Goal: Task Accomplishment & Management: Manage account settings

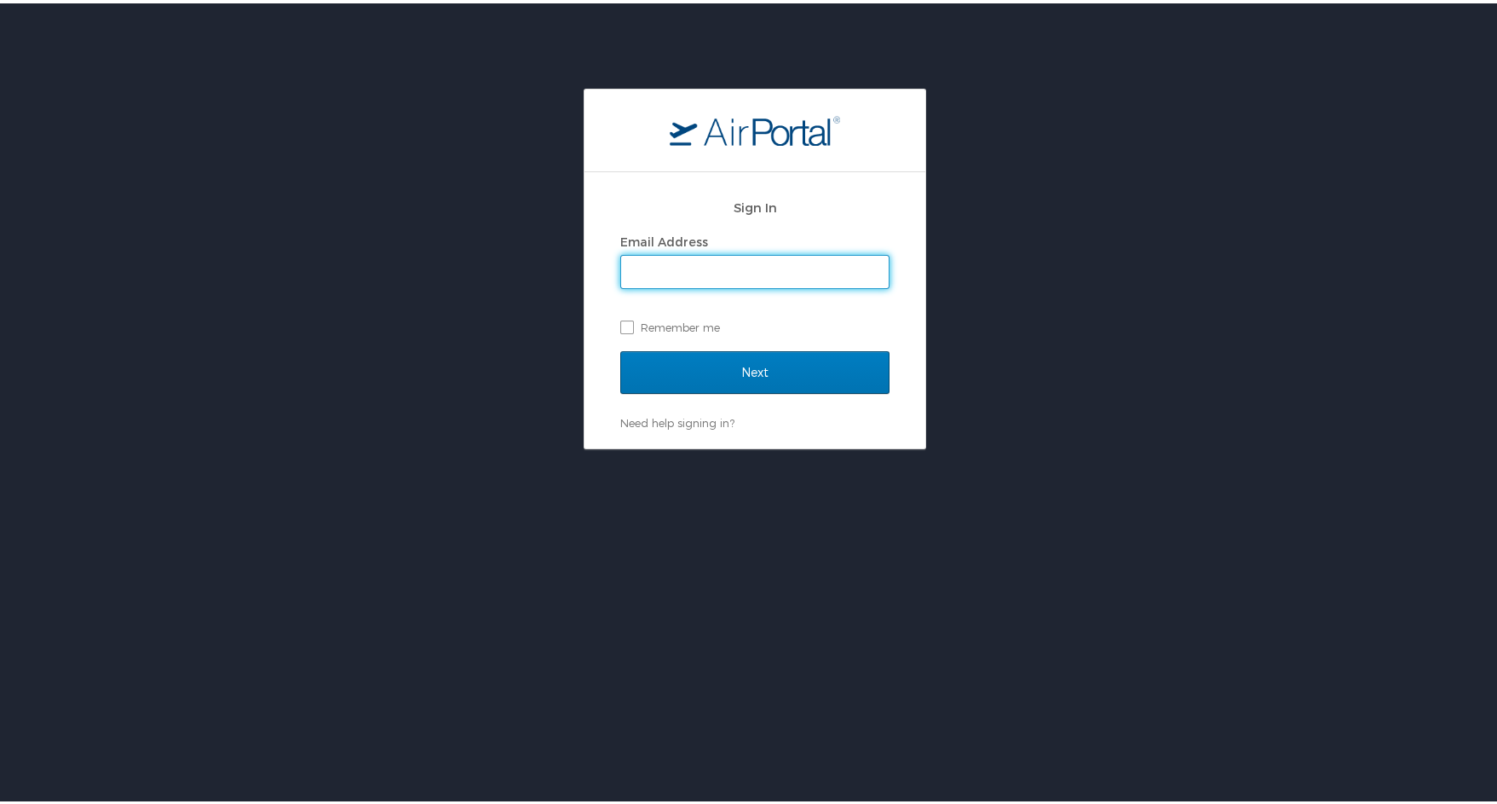
type input "[PERSON_NAME][EMAIL_ADDRESS][PERSON_NAME][DOMAIN_NAME]"
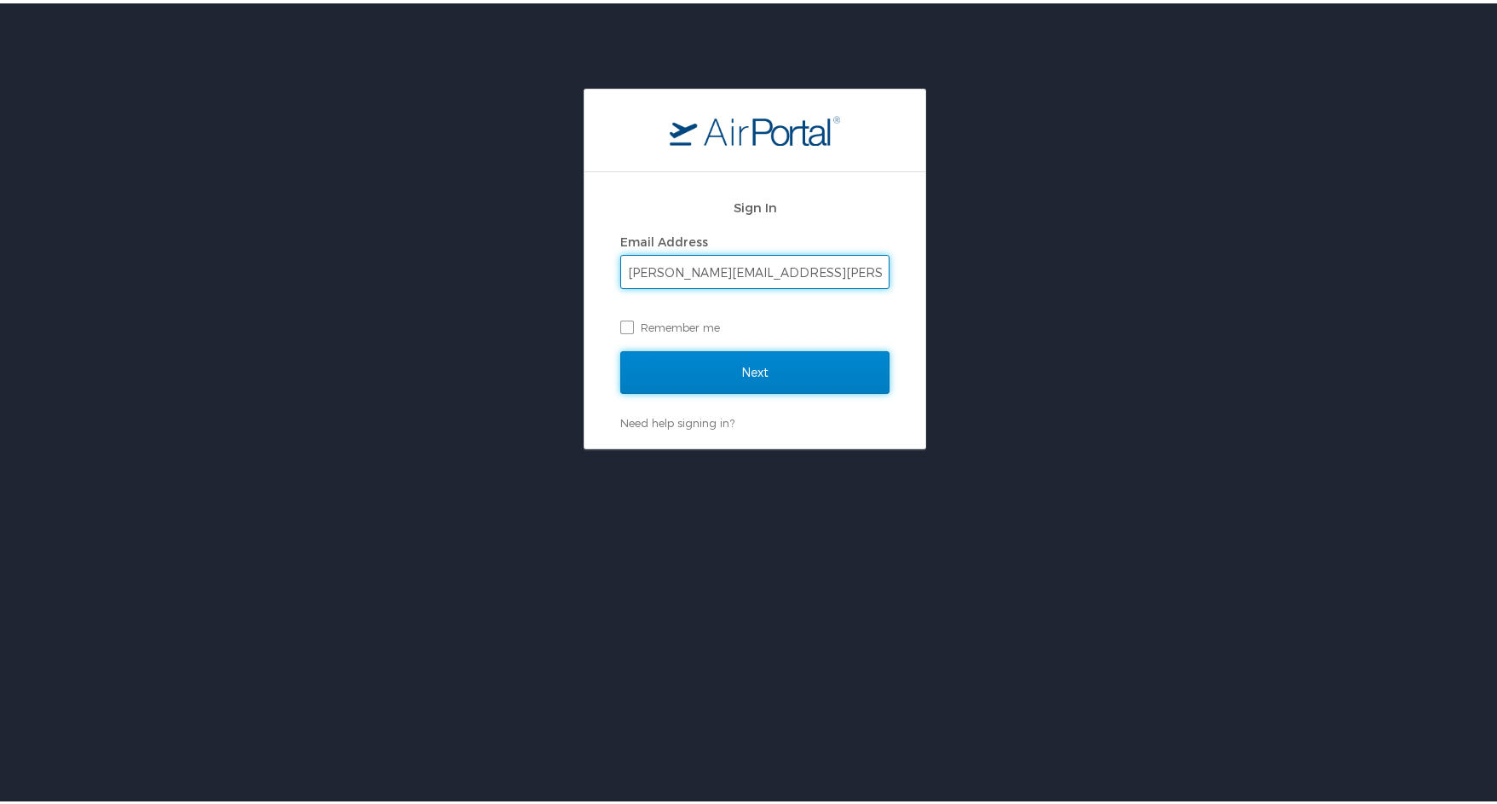
click at [754, 364] on input "Next" at bounding box center [754, 369] width 269 height 43
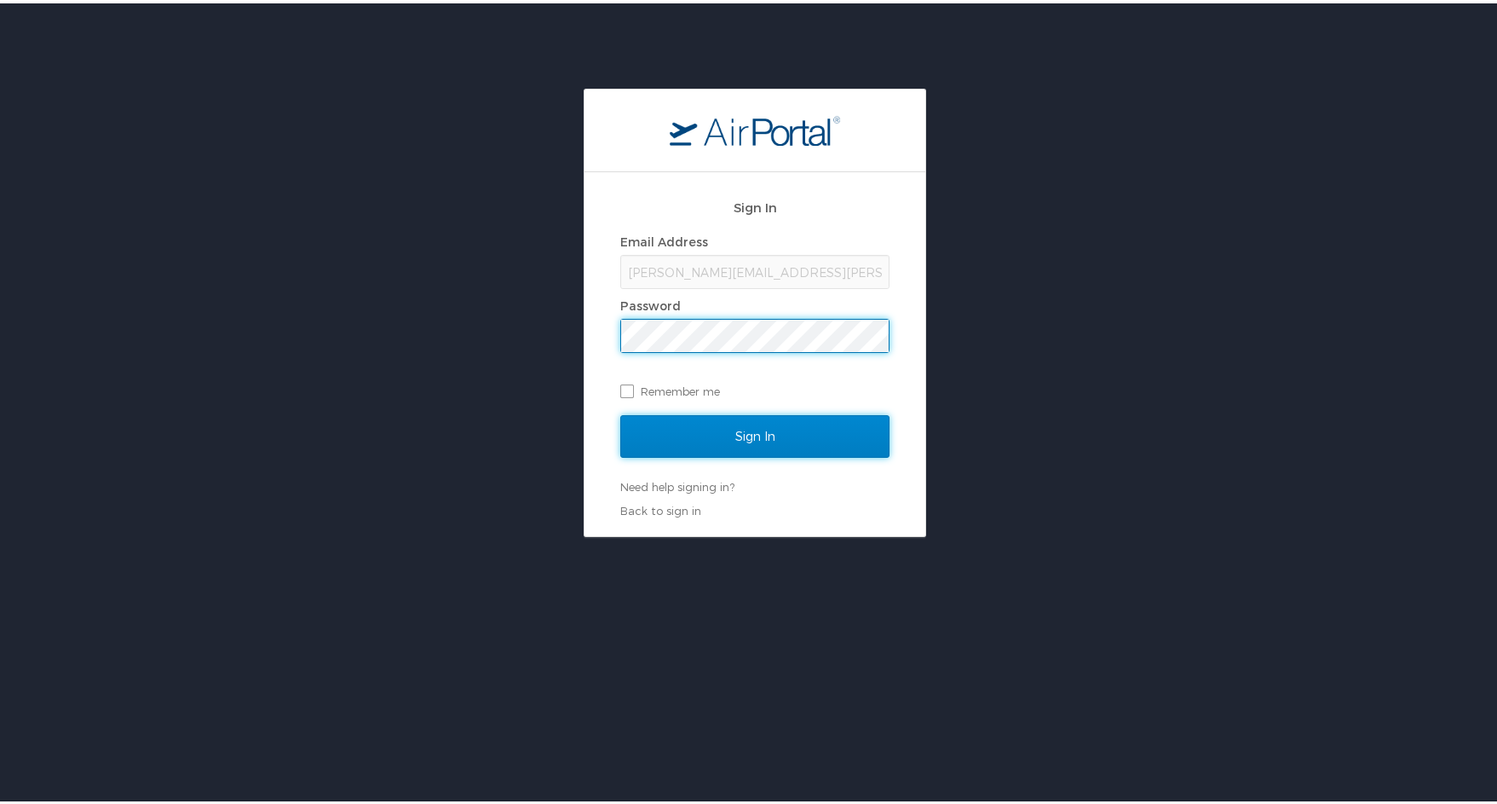
click at [743, 435] on input "Sign In" at bounding box center [754, 433] width 269 height 43
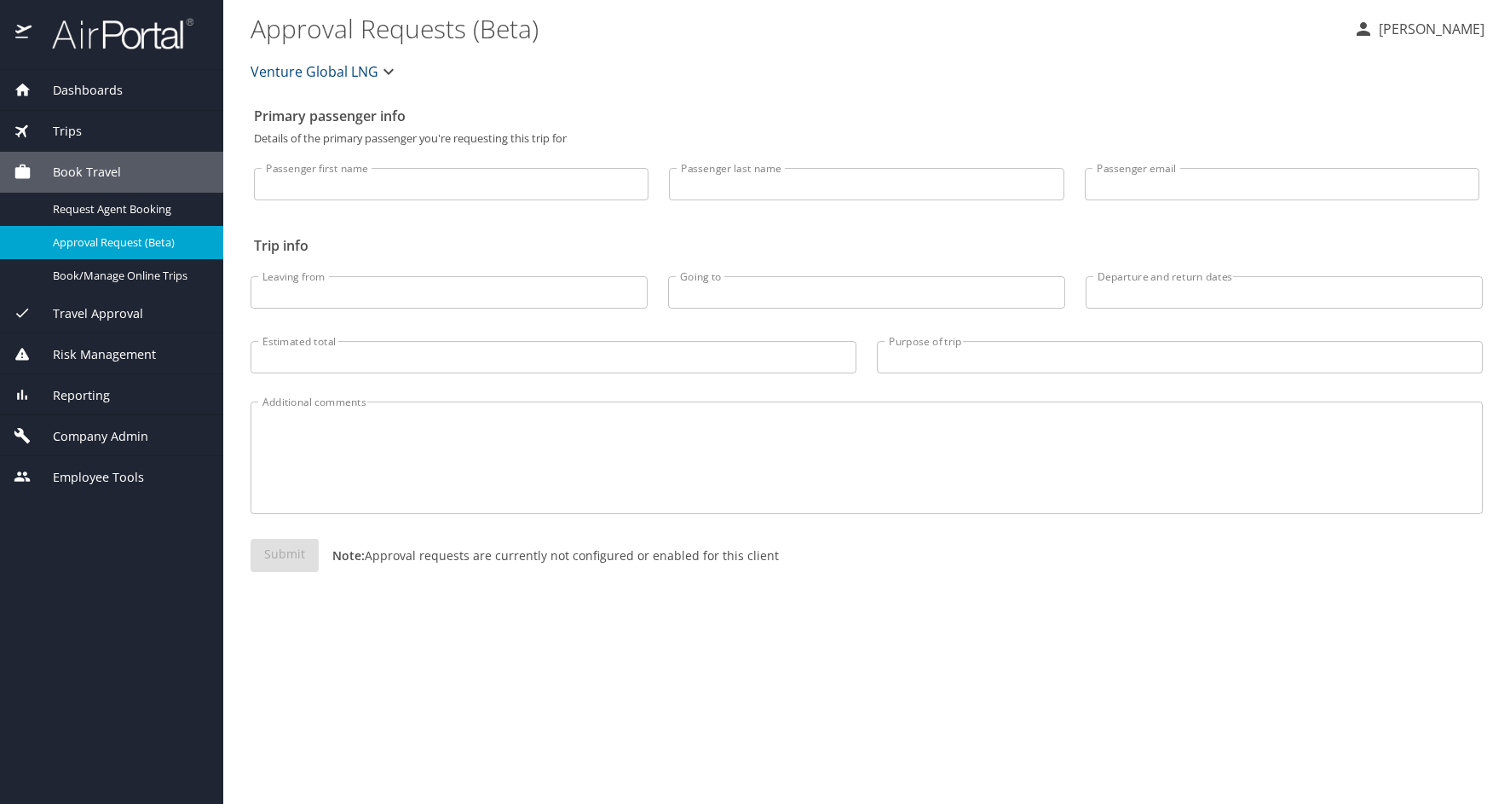
click at [80, 432] on span "Company Admin" at bounding box center [90, 436] width 117 height 19
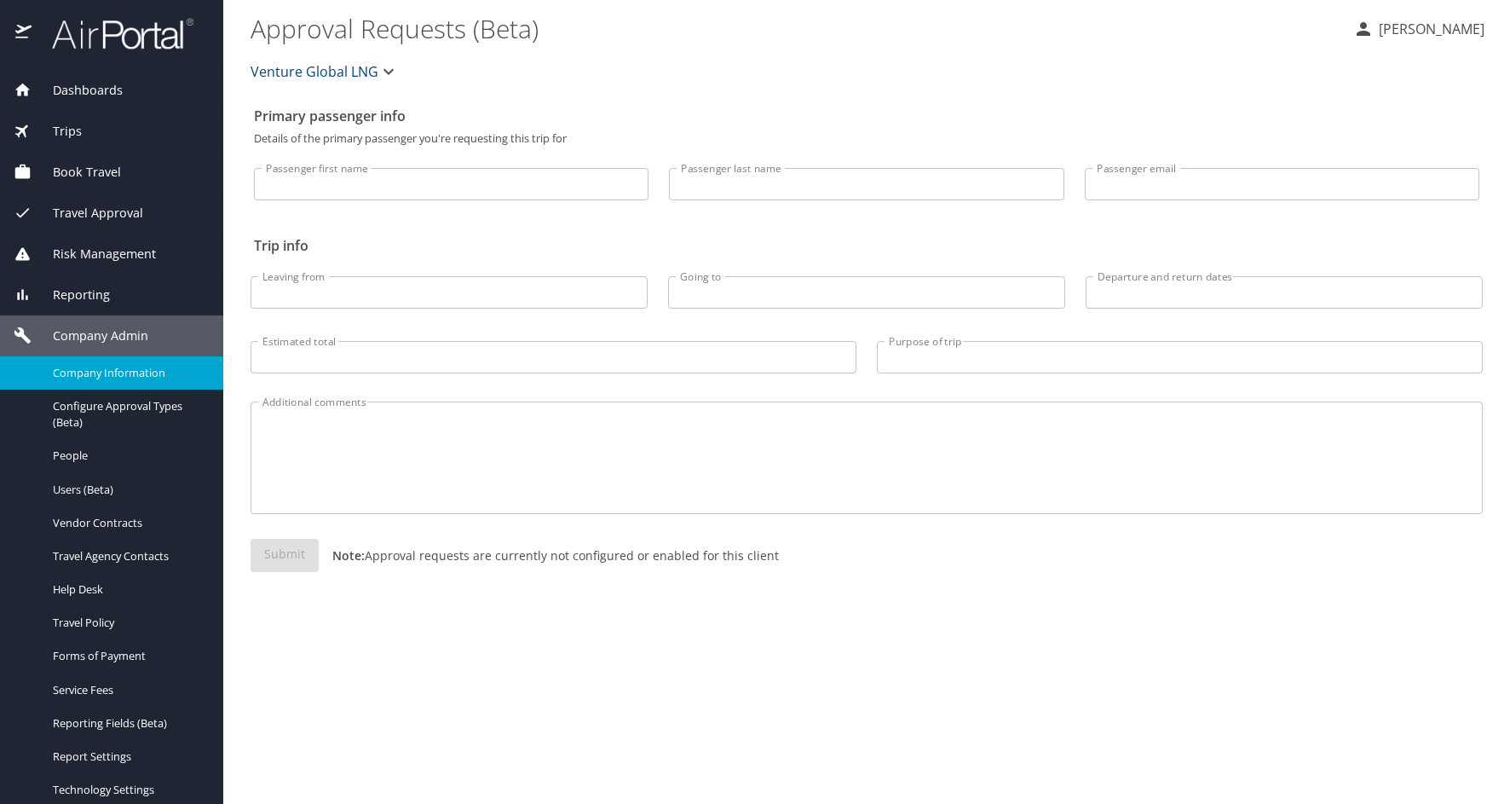
click at [119, 363] on div "Company Information" at bounding box center [112, 373] width 196 height 20
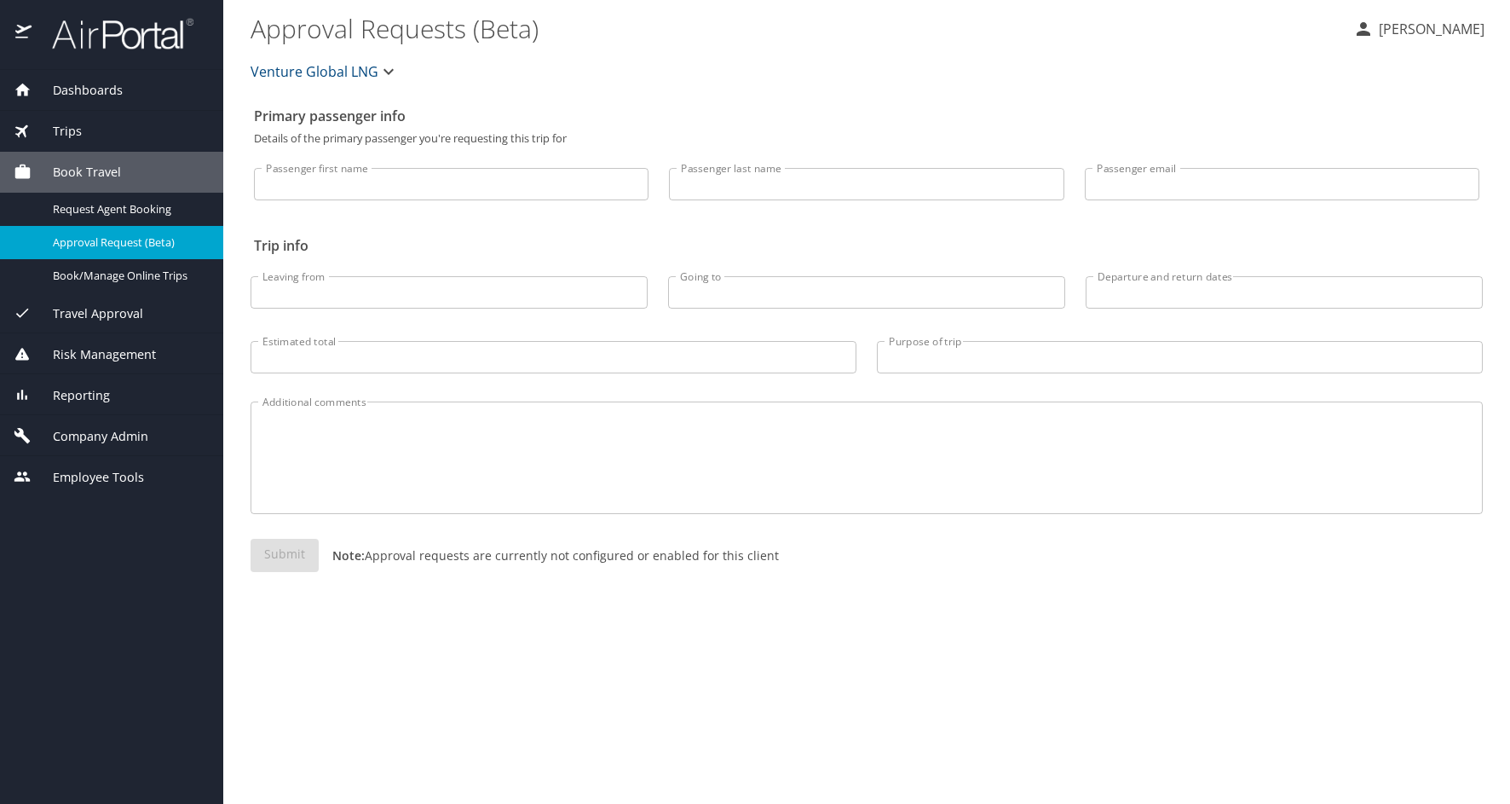
click at [77, 435] on span "Company Admin" at bounding box center [90, 436] width 117 height 19
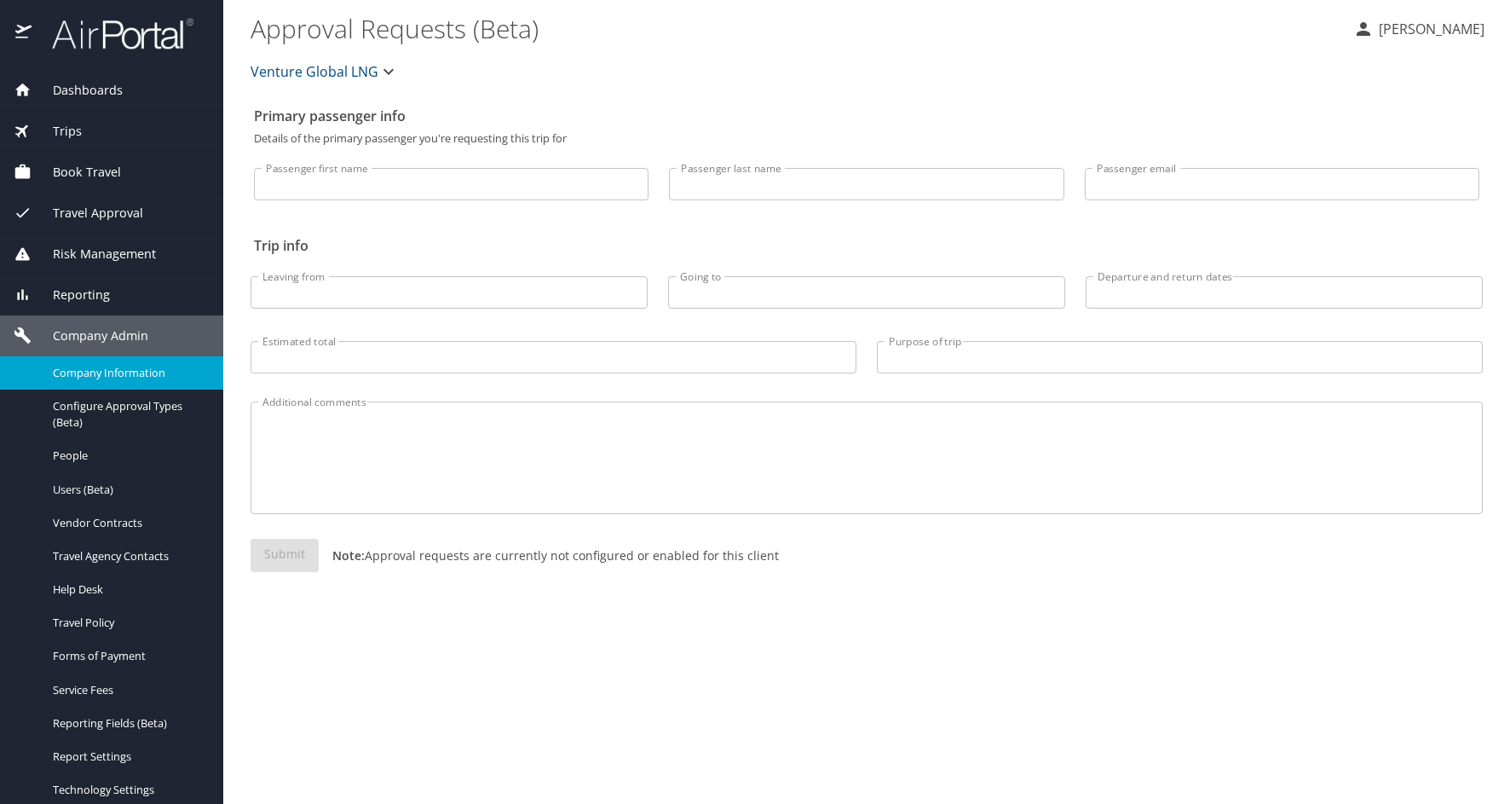
click at [131, 367] on span "Company Information" at bounding box center [128, 373] width 150 height 16
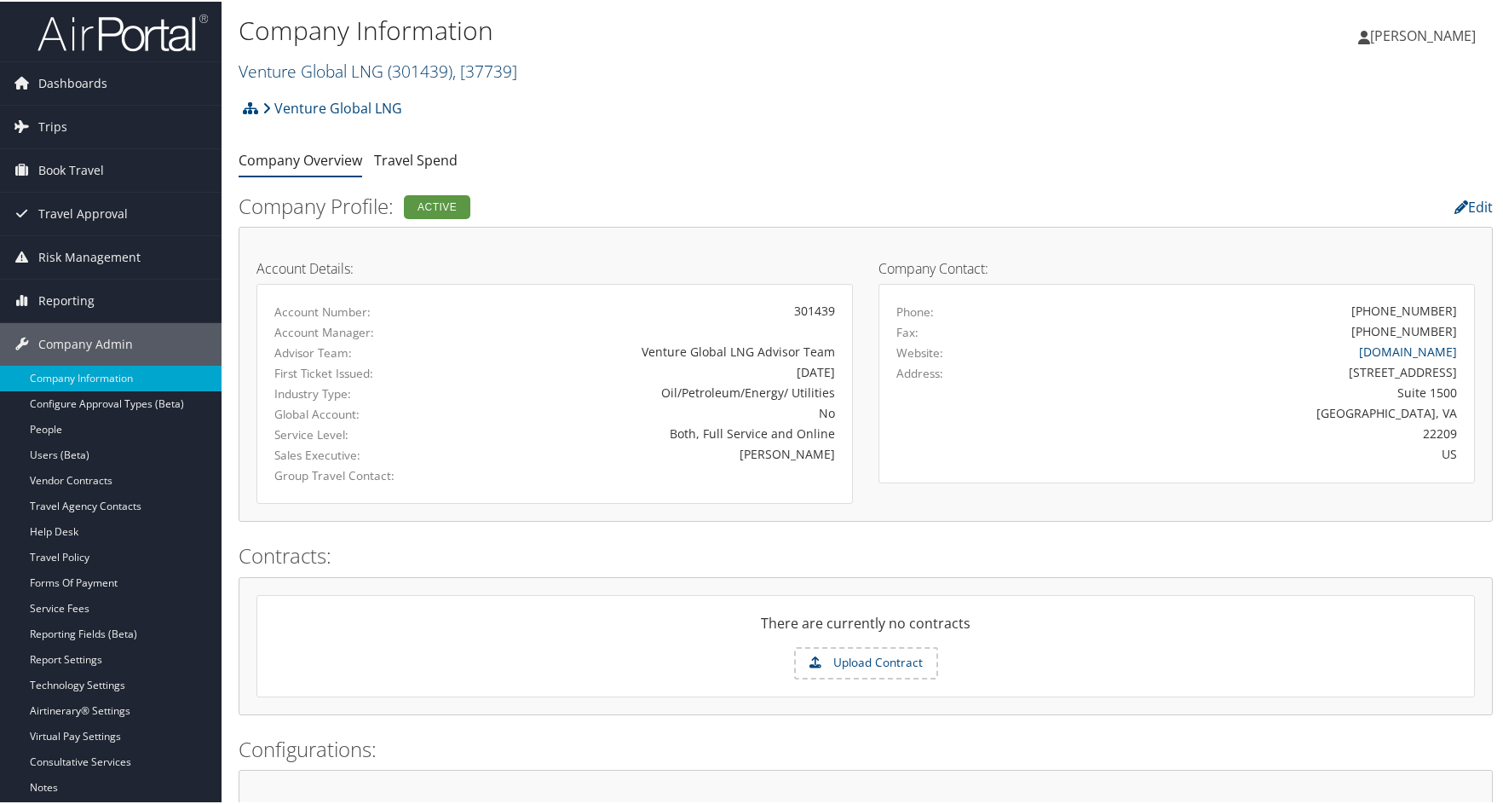
click at [408, 65] on span "( 301439 )" at bounding box center [420, 69] width 65 height 23
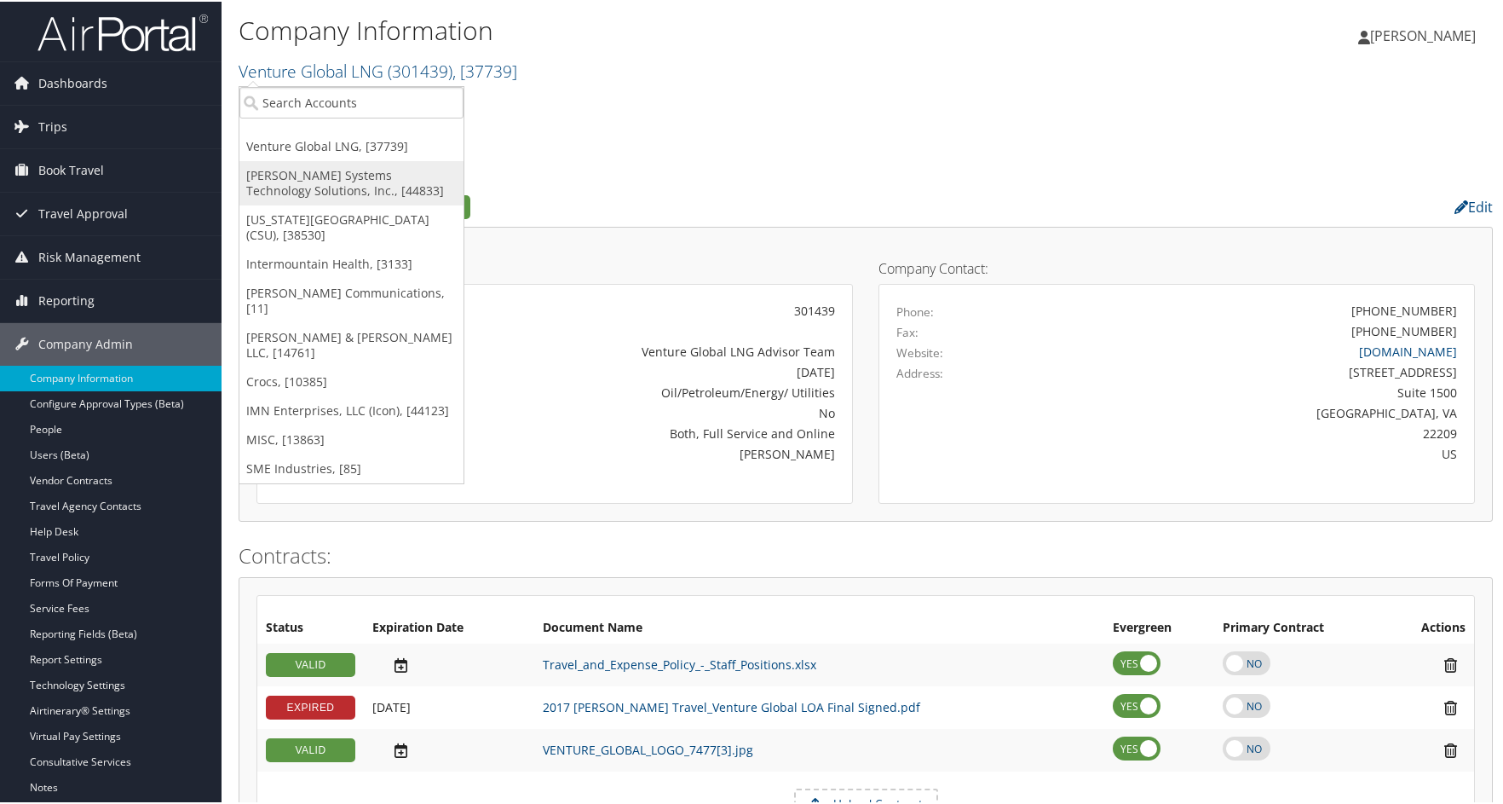
click at [316, 171] on link "[PERSON_NAME] Systems Technology Solutions, Inc., [44833]" at bounding box center [351, 181] width 224 height 44
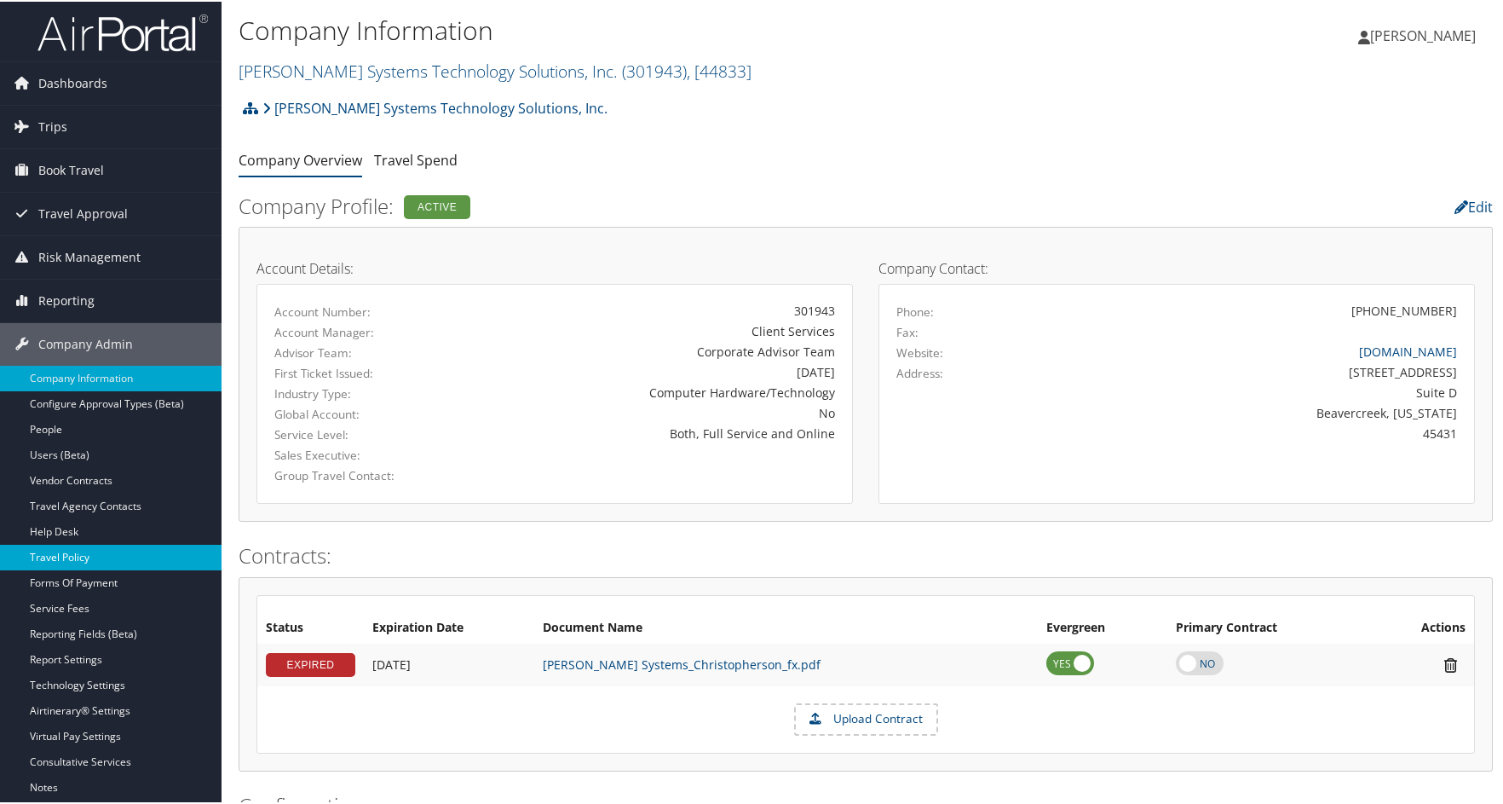
click at [84, 553] on link "Travel Policy" at bounding box center [111, 556] width 222 height 26
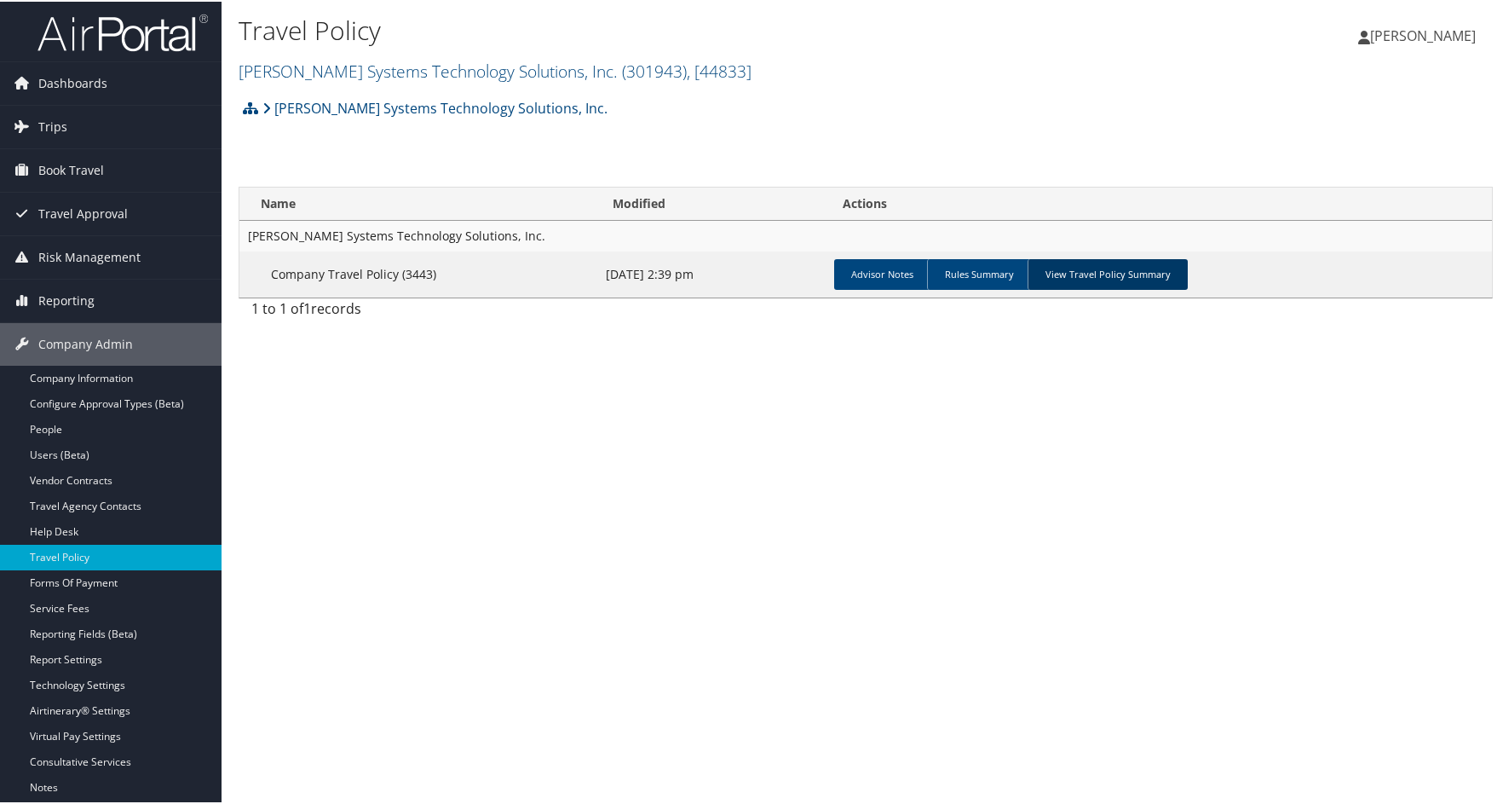
click at [1090, 271] on link "View Travel Policy Summary" at bounding box center [1108, 272] width 160 height 31
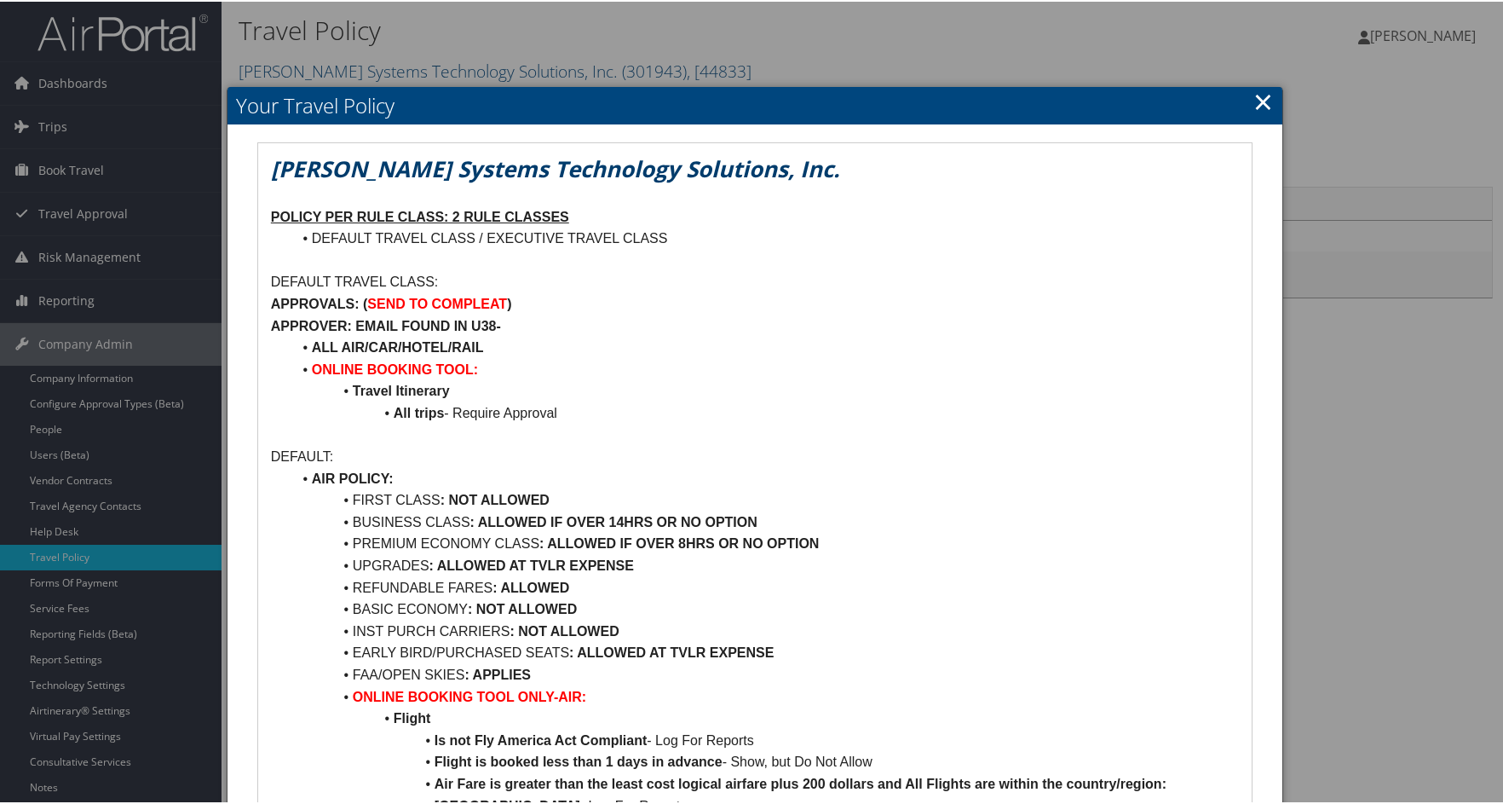
click at [1259, 95] on link "×" at bounding box center [1263, 100] width 20 height 34
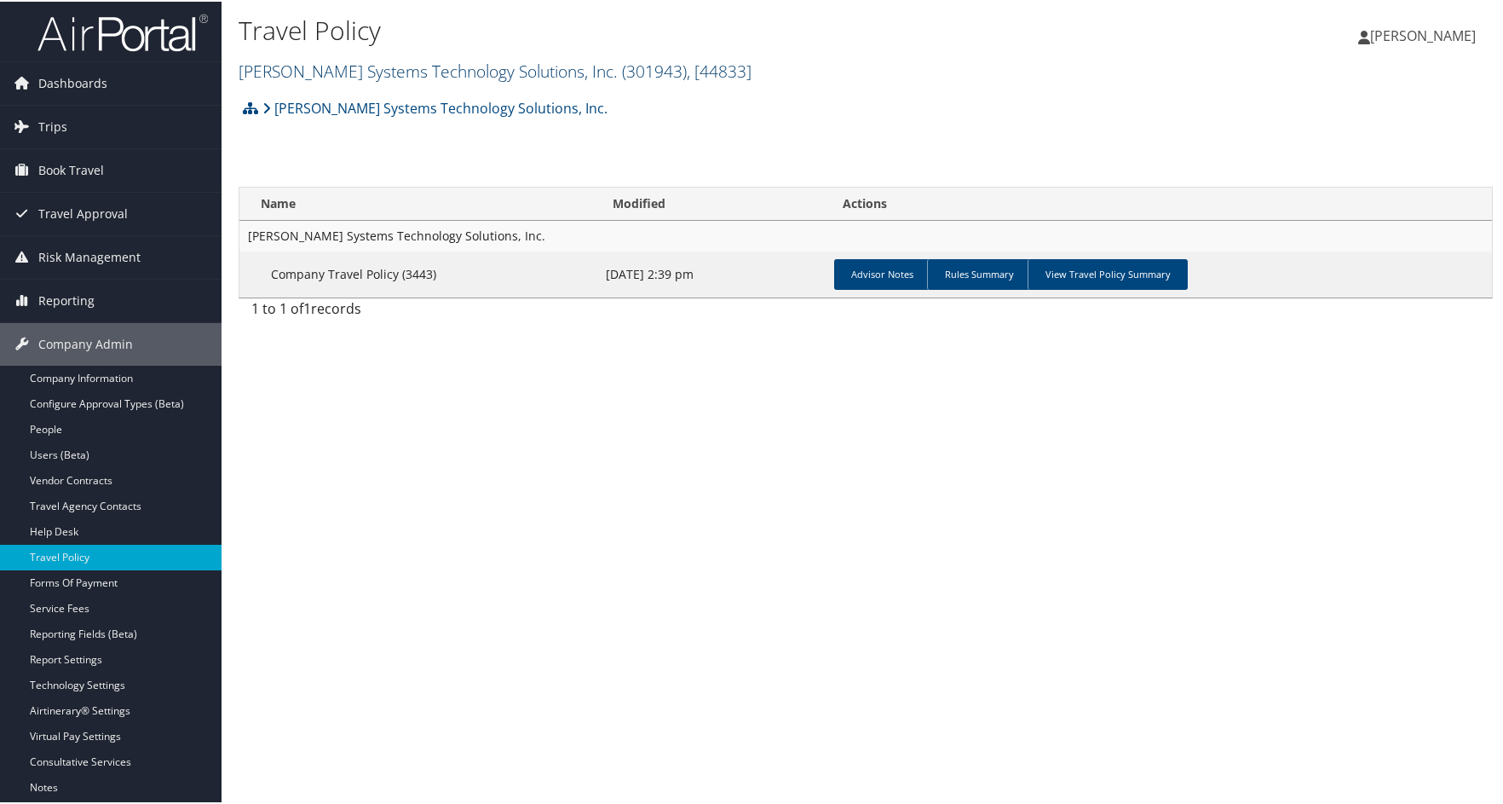
click at [298, 64] on link "Sabel Systems Technology Solutions, Inc. ( 301943 ) , [ 44833 ]" at bounding box center [495, 69] width 513 height 23
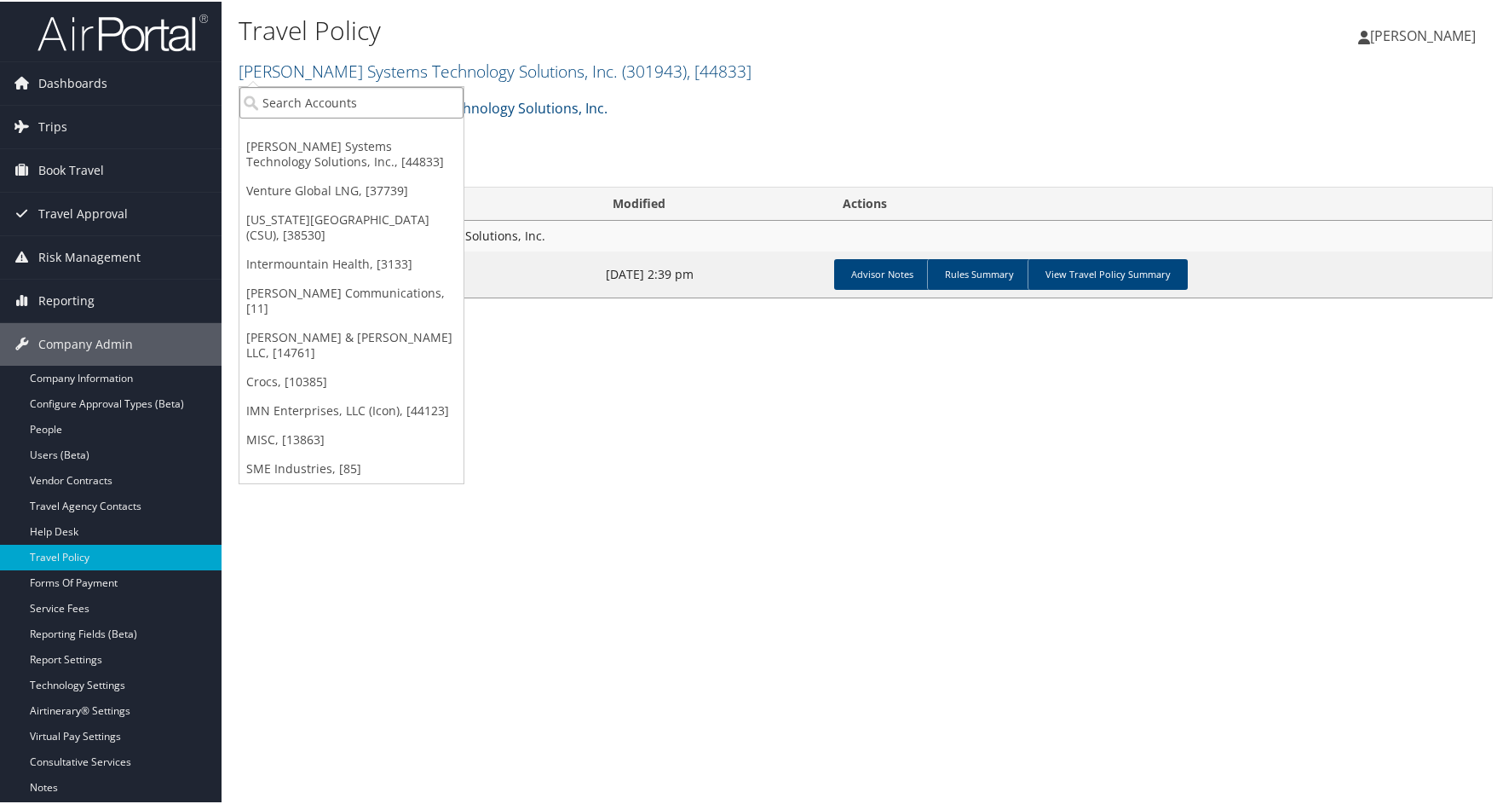
click at [357, 102] on input "search" at bounding box center [351, 101] width 224 height 32
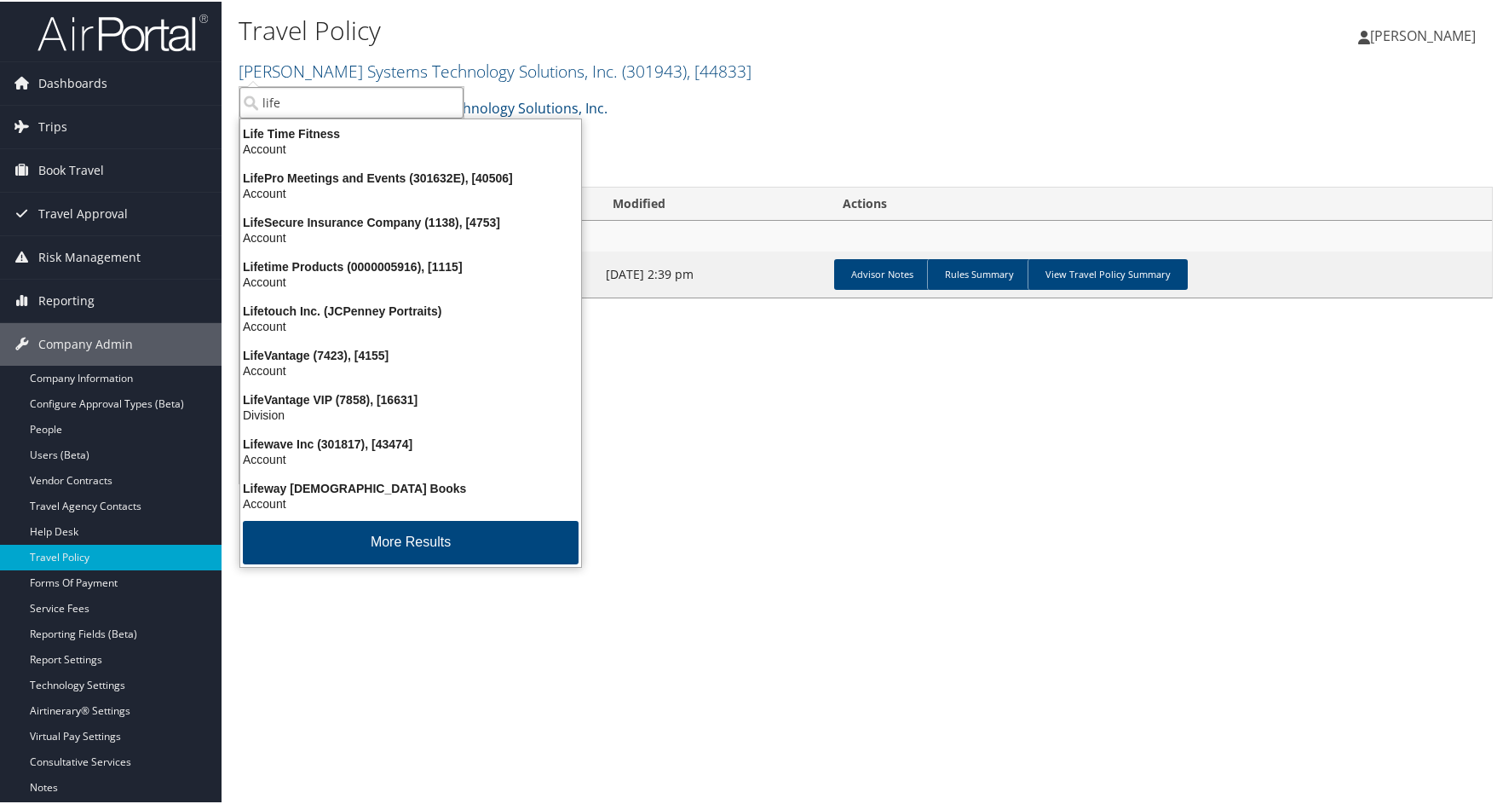
type input "lifew"
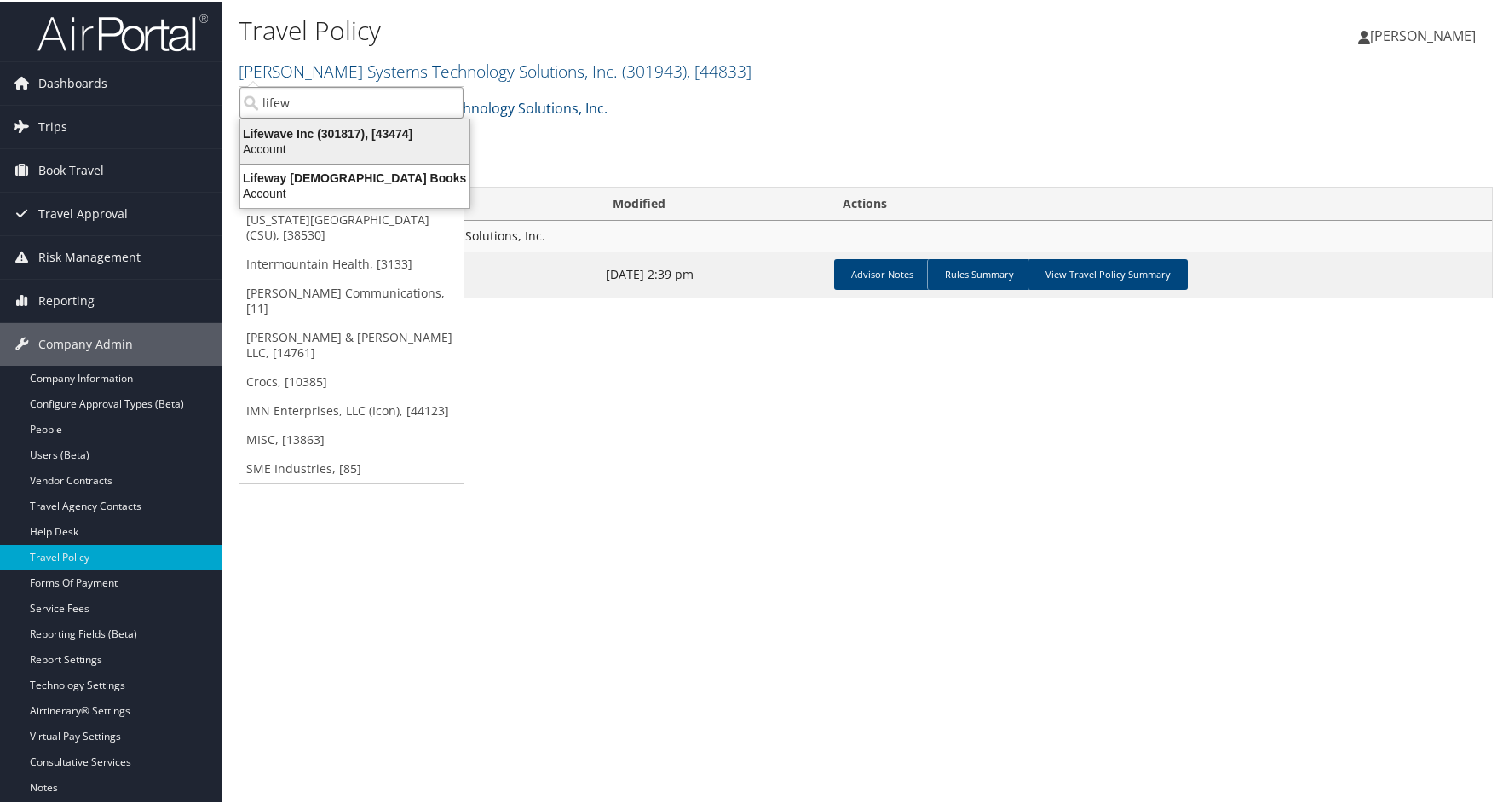
click at [271, 130] on div "Lifewave Inc (301817), [43474]" at bounding box center [355, 131] width 250 height 15
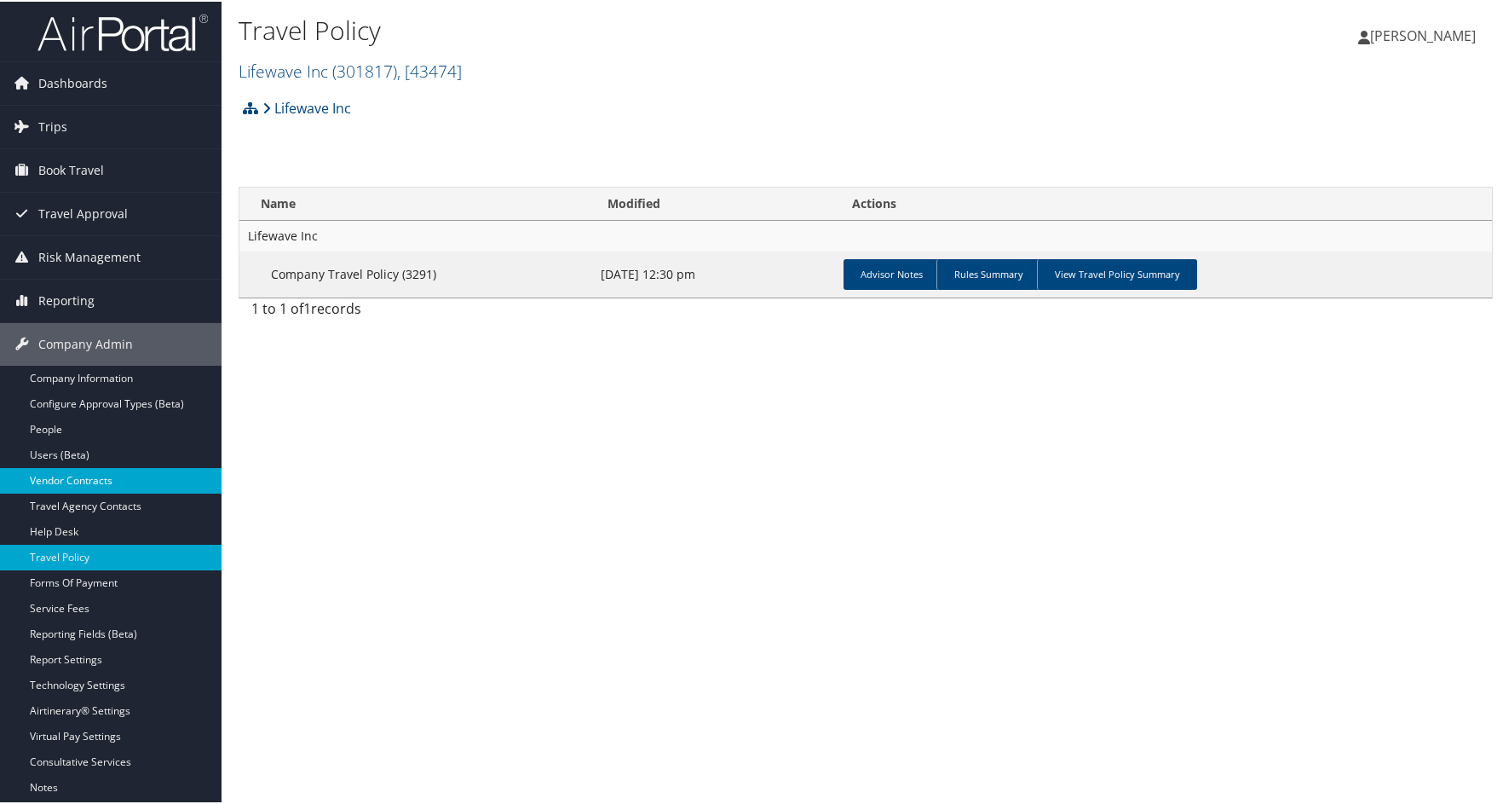
click at [102, 475] on link "Vendor Contracts" at bounding box center [111, 479] width 222 height 26
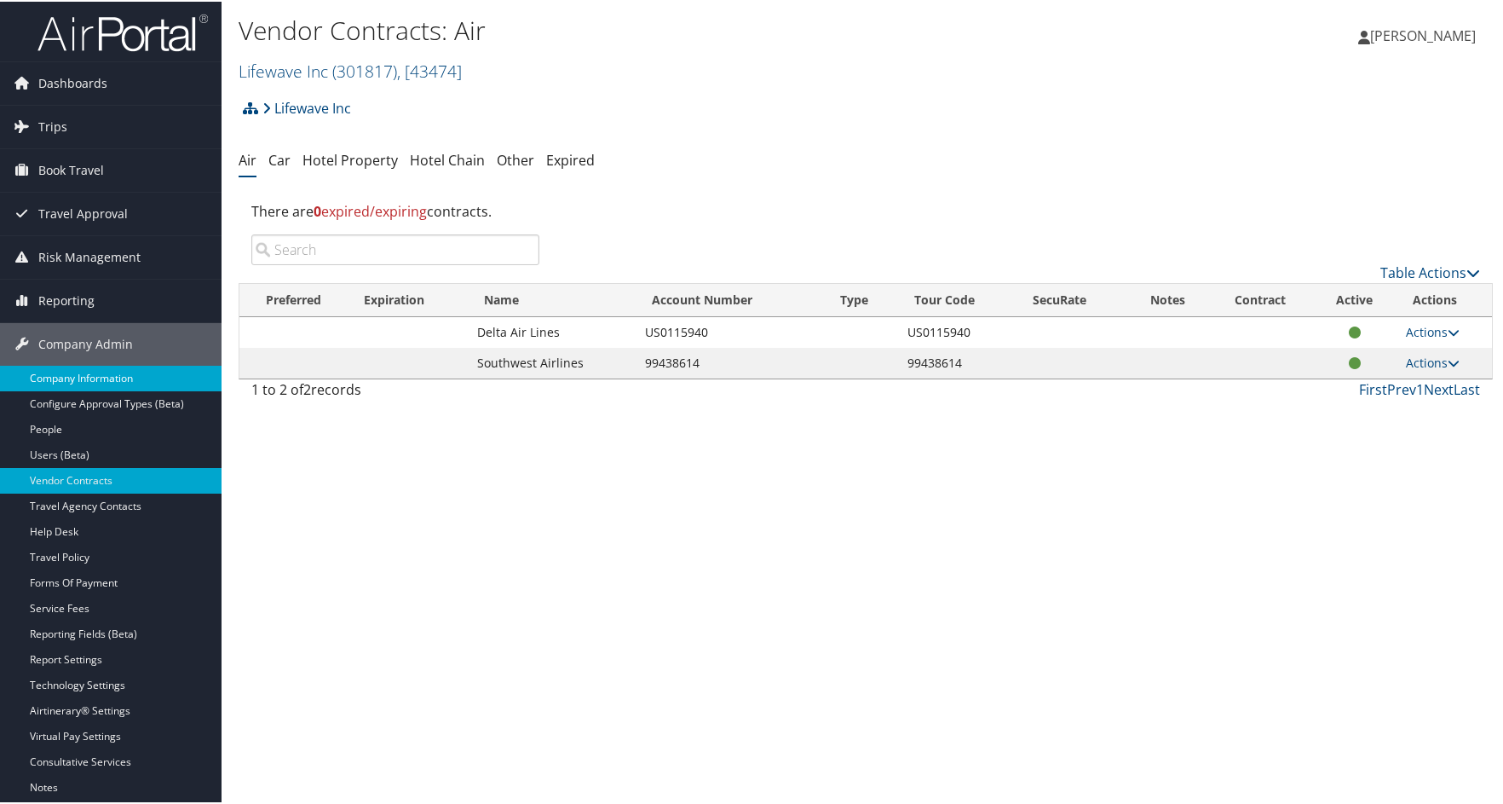
click at [107, 371] on link "Company Information" at bounding box center [111, 377] width 222 height 26
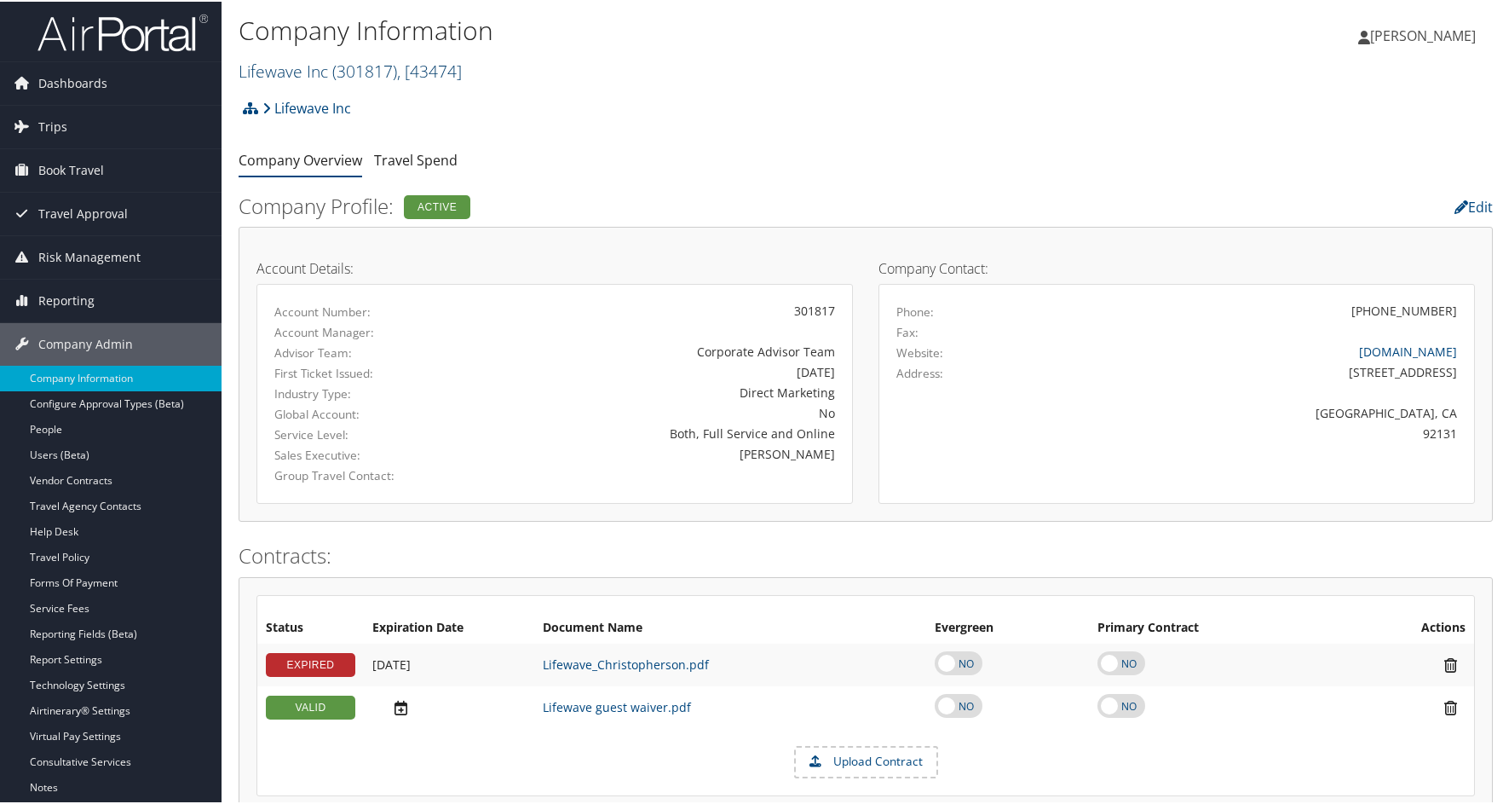
click at [321, 65] on link "Lifewave Inc ( 301817 ) , [ 43474 ]" at bounding box center [350, 69] width 223 height 23
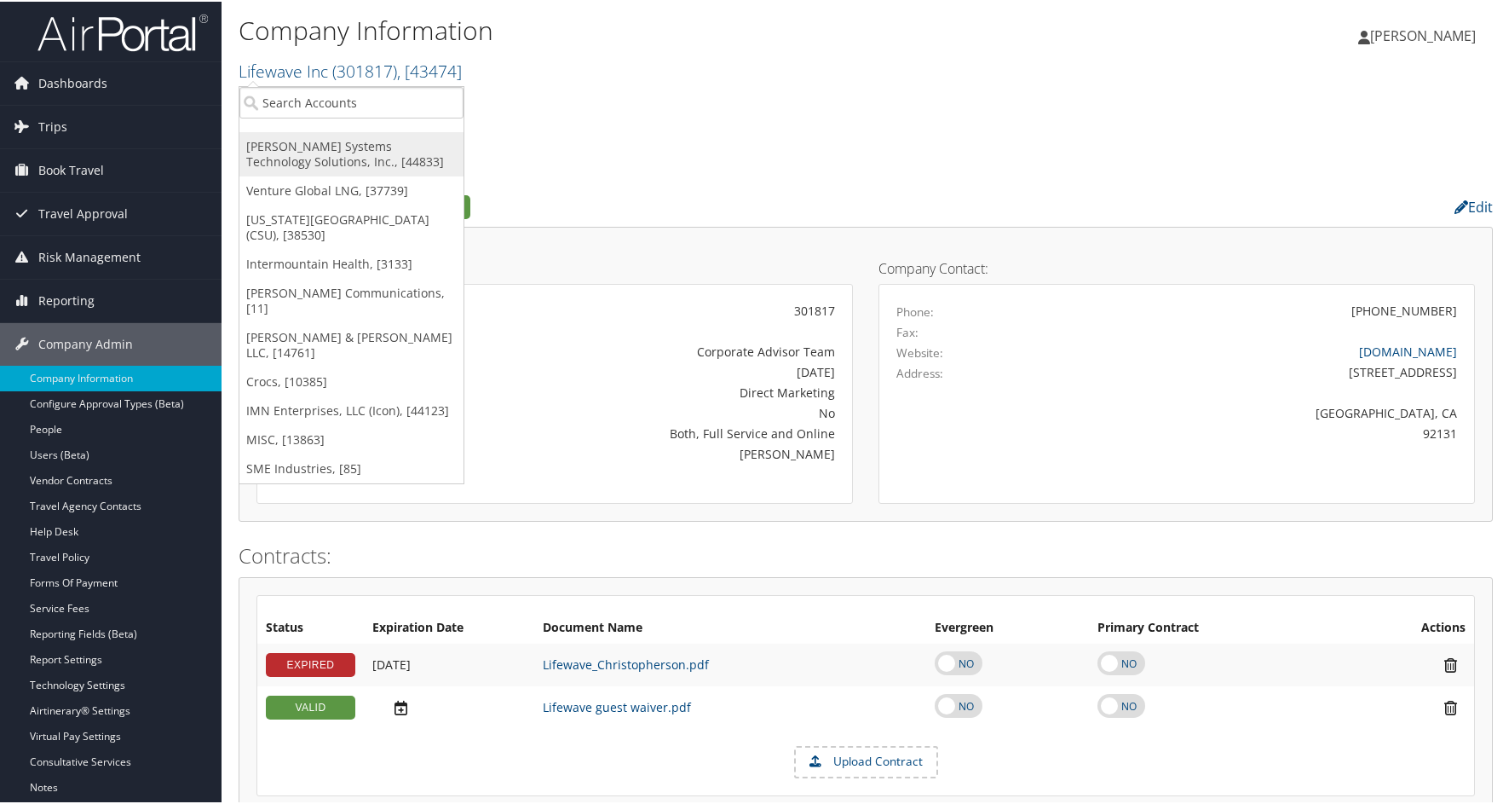
click at [297, 145] on link "[PERSON_NAME] Systems Technology Solutions, Inc., [44833]" at bounding box center [351, 152] width 224 height 44
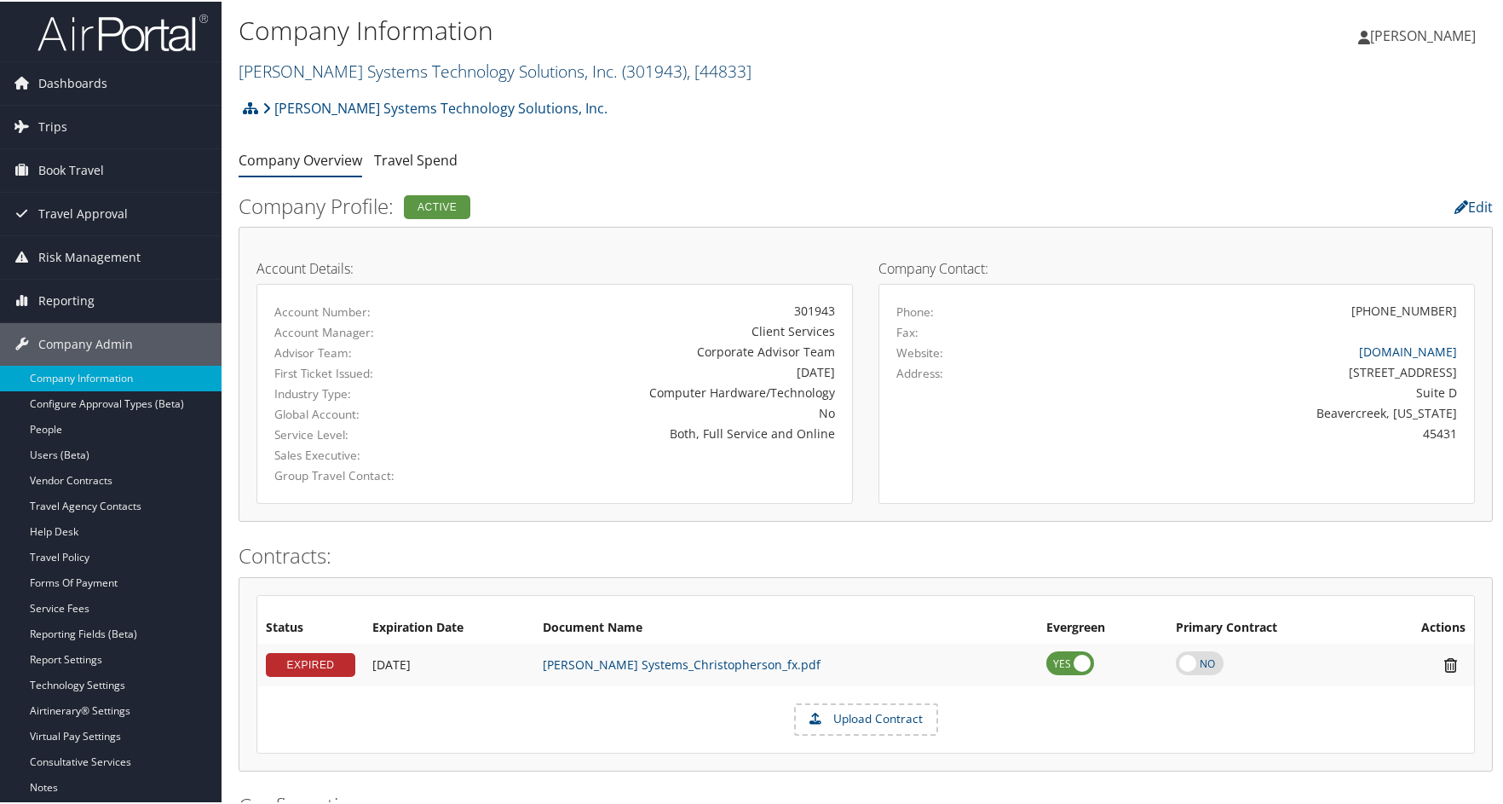
click at [300, 66] on link "[PERSON_NAME] Systems Technology Solutions, Inc. ( 301943 ) , [ 44833 ]" at bounding box center [495, 69] width 513 height 23
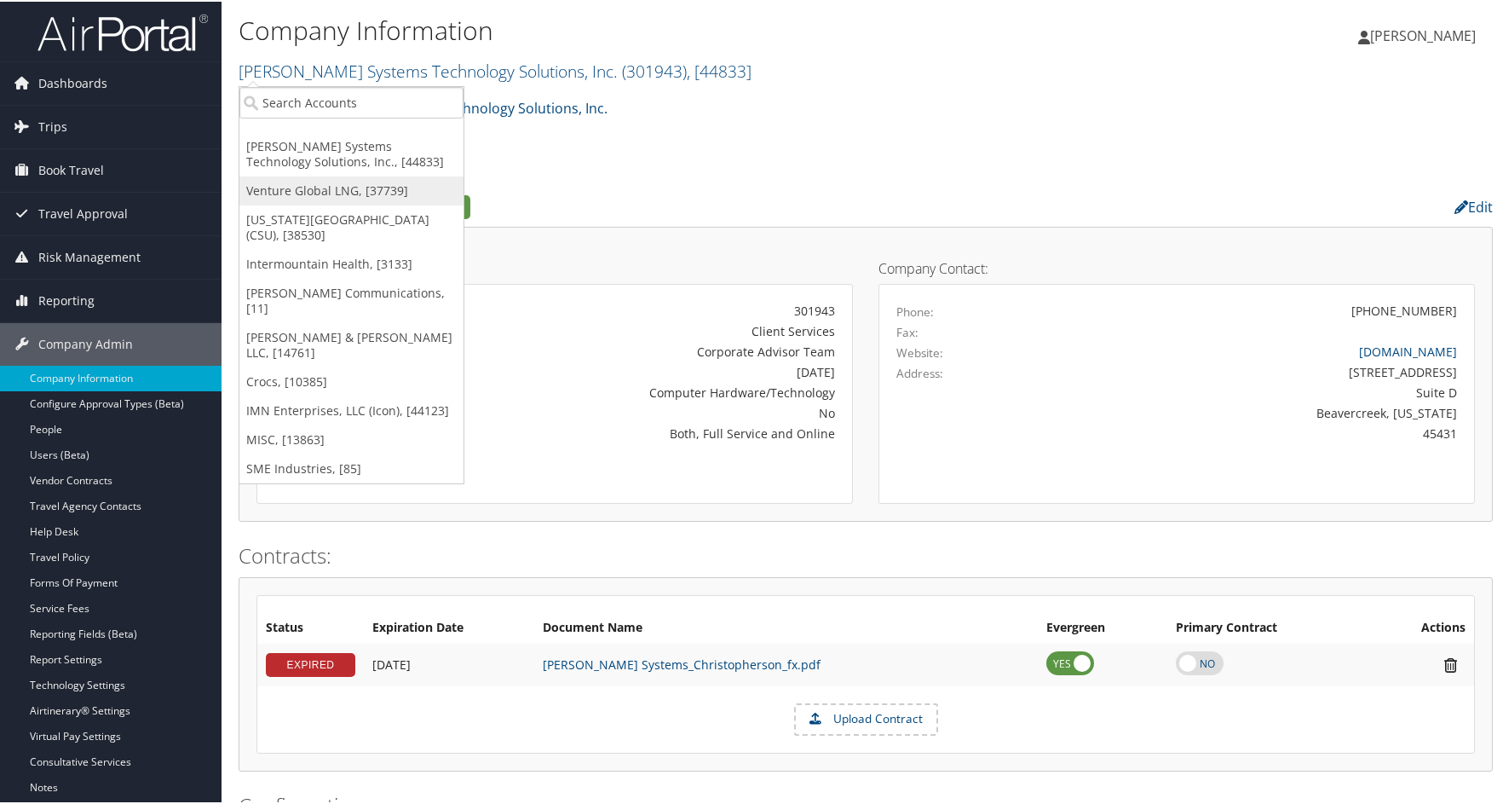
click at [325, 183] on link "Venture Global LNG, [37739]" at bounding box center [351, 189] width 224 height 29
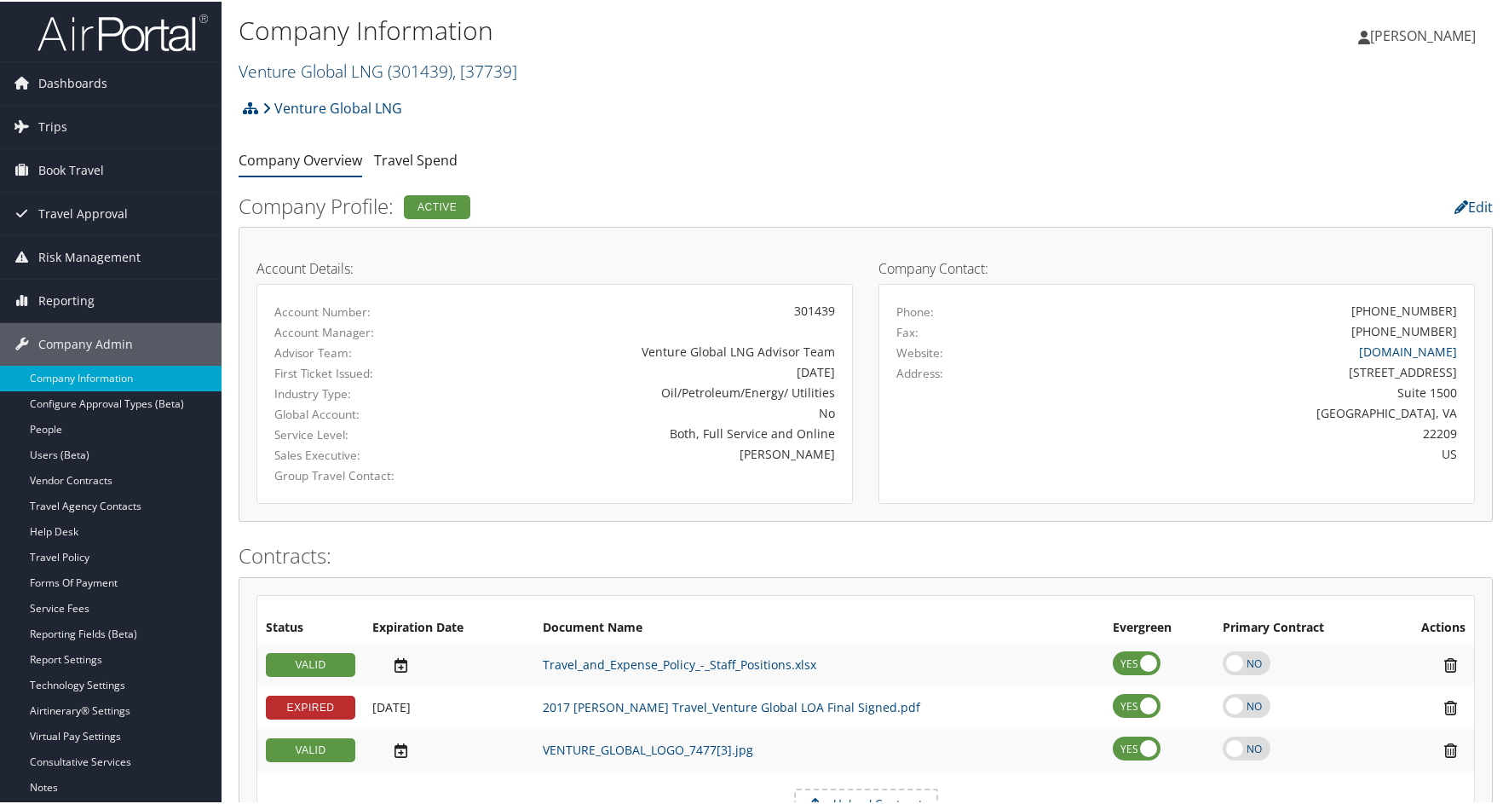
click at [285, 66] on link "Venture Global LNG ( 301439 ) , [ 37739 ]" at bounding box center [378, 69] width 279 height 23
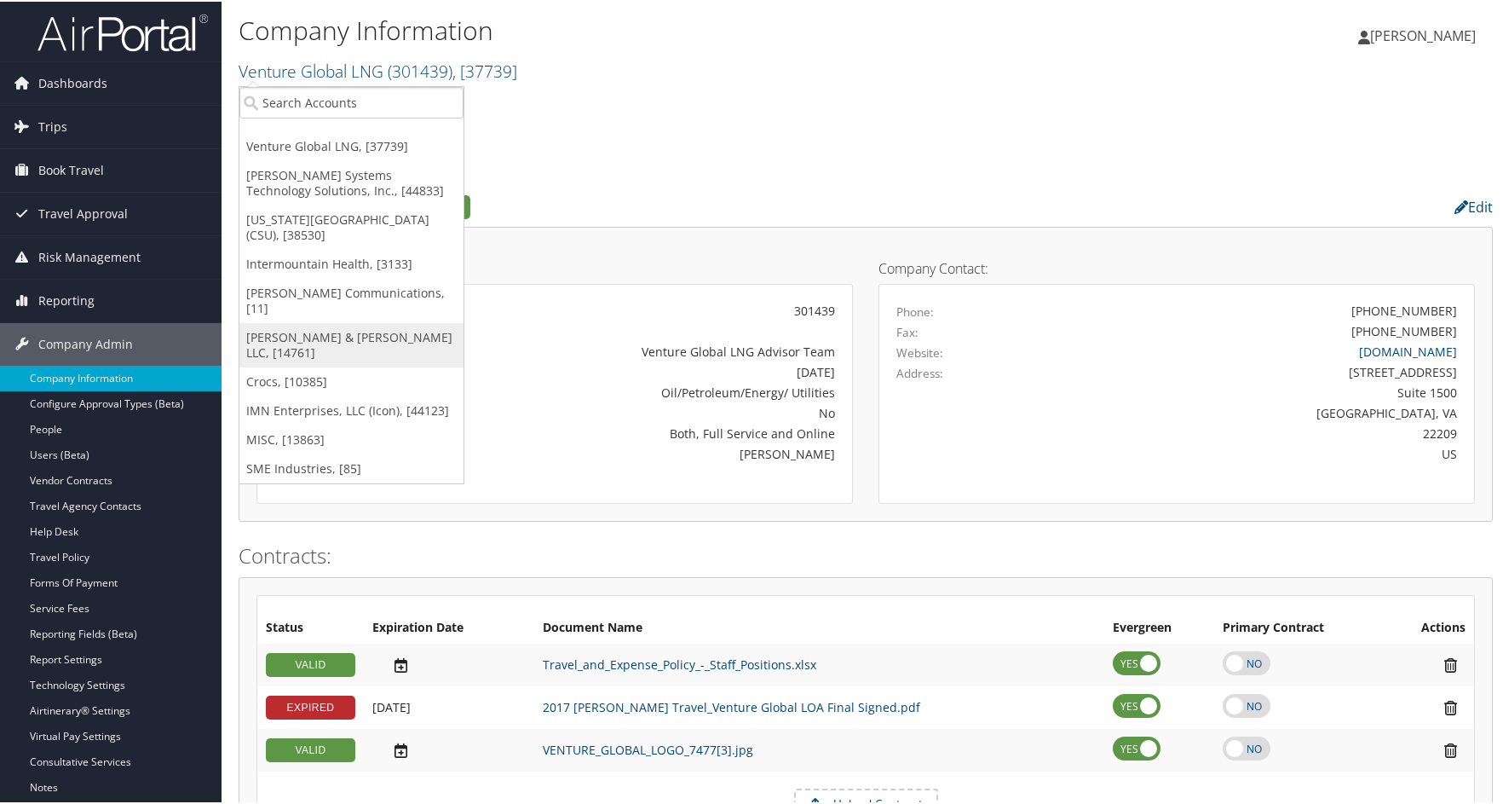
click at [309, 321] on link "[PERSON_NAME] & [PERSON_NAME] LLC, [14761]" at bounding box center [351, 343] width 224 height 44
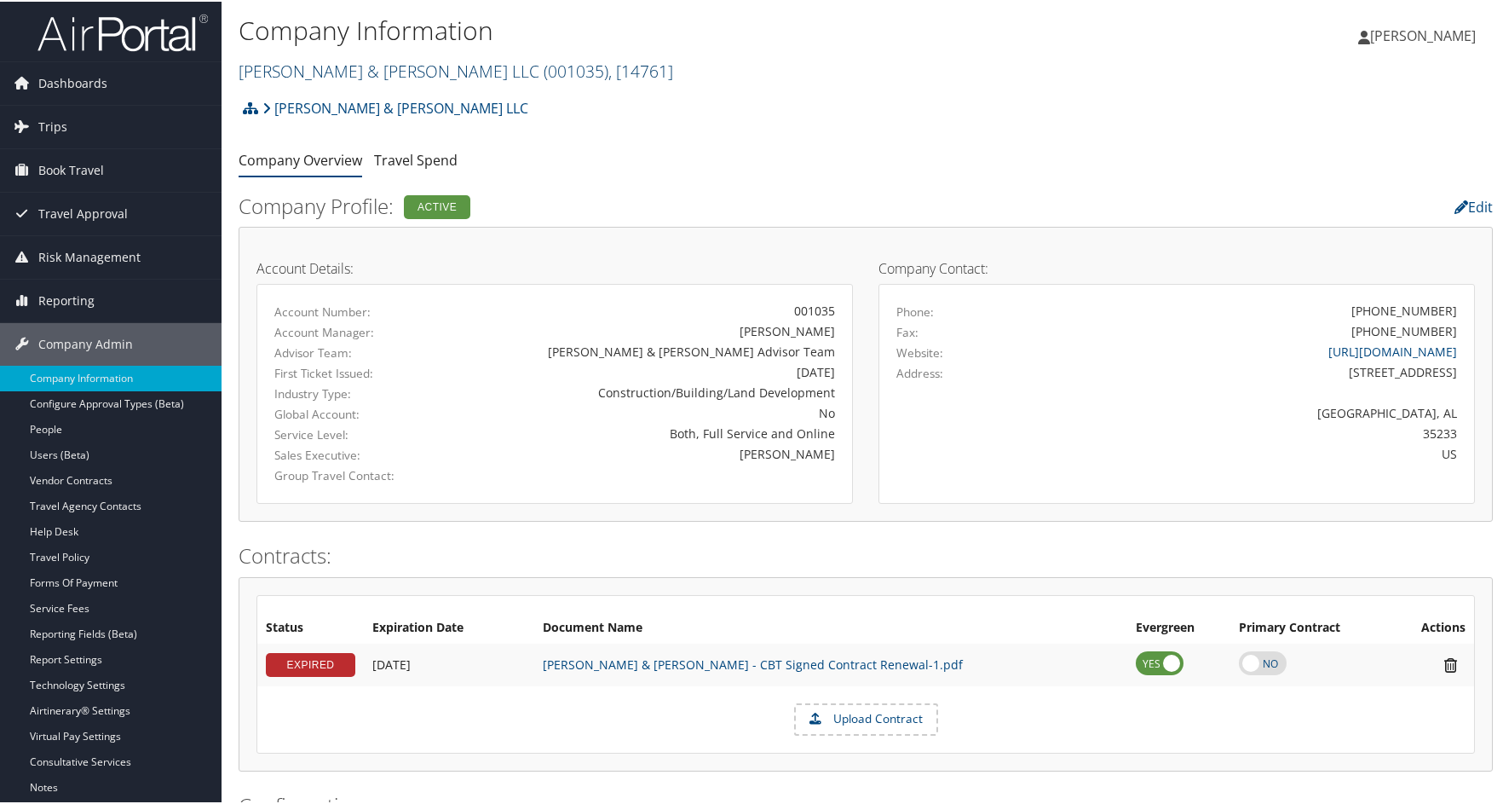
click at [320, 68] on link "[PERSON_NAME] & [PERSON_NAME] LLC ( 001035 ) , [ 14761 ]" at bounding box center [456, 69] width 435 height 23
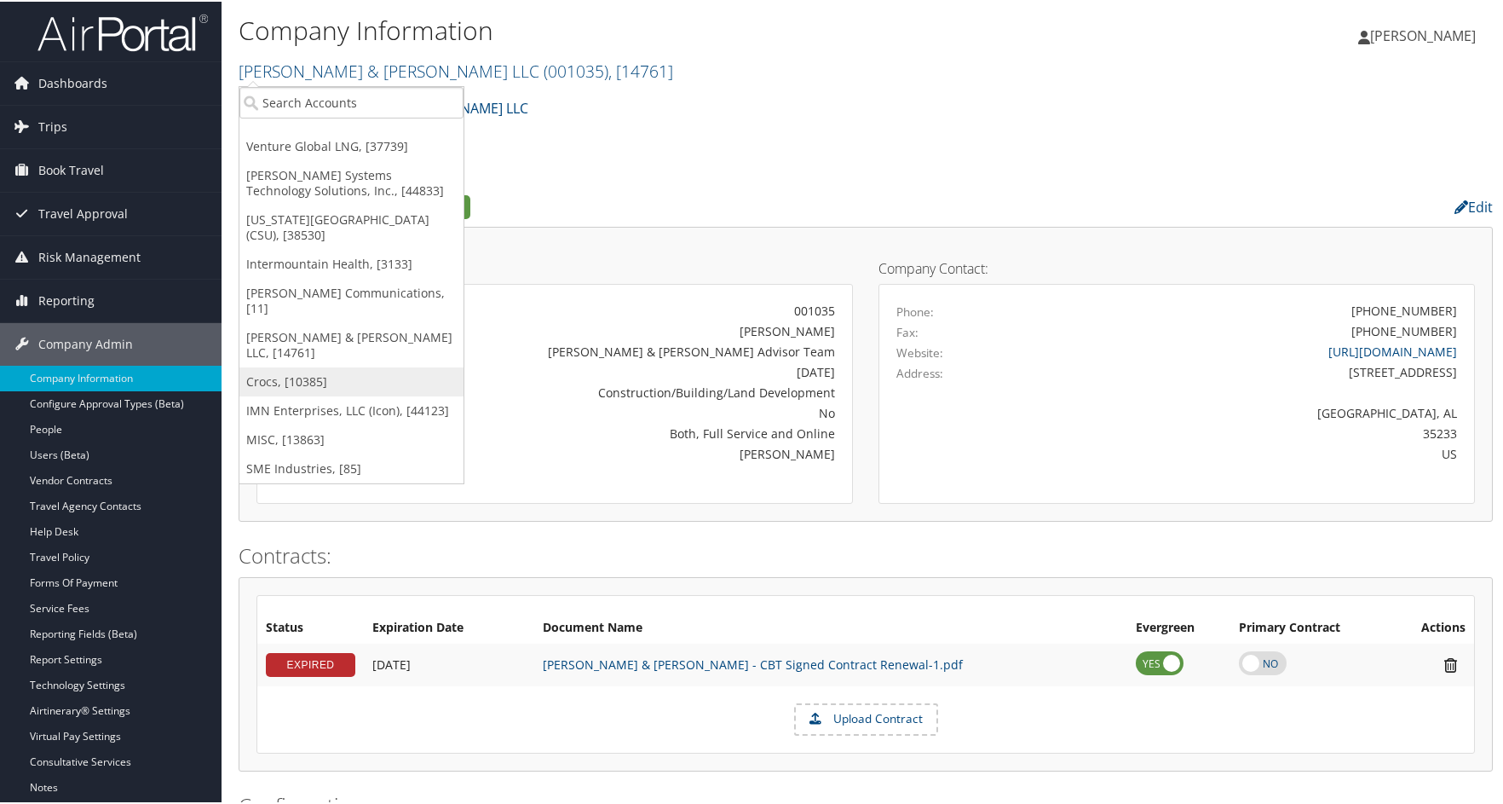
click at [260, 366] on link "Crocs, [10385]" at bounding box center [351, 380] width 224 height 29
